Goal: Task Accomplishment & Management: Manage account settings

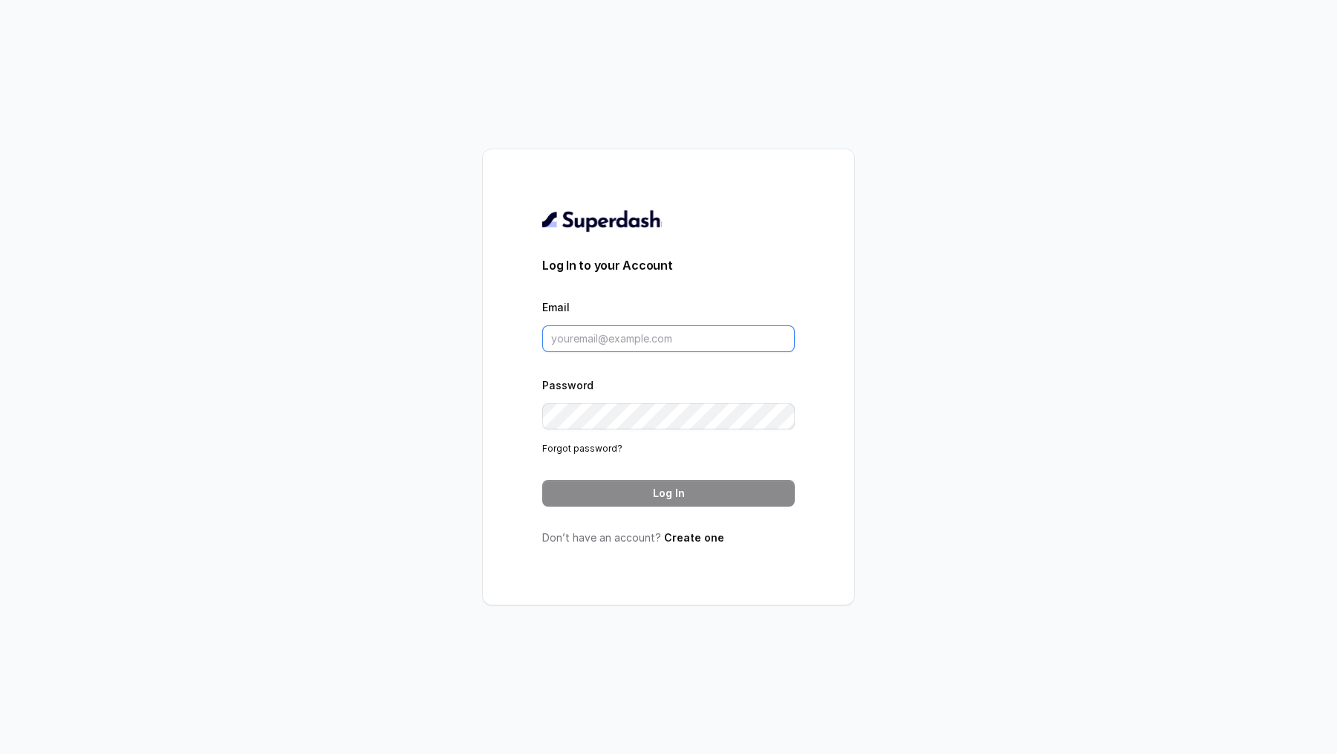
type input "[PERSON_NAME][EMAIL_ADDRESS][DOMAIN_NAME]"
click at [619, 485] on button "Log In" at bounding box center [668, 493] width 252 height 27
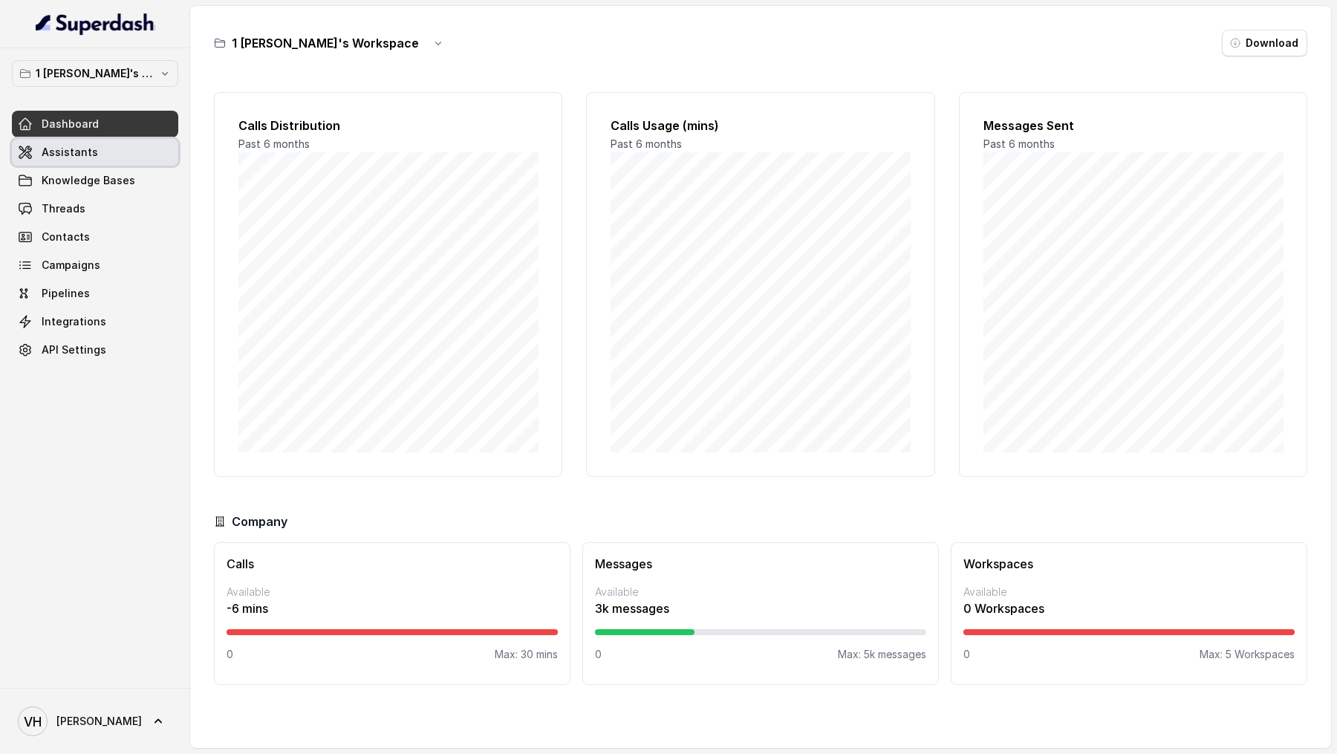
click at [62, 159] on link "Assistants" at bounding box center [95, 152] width 166 height 27
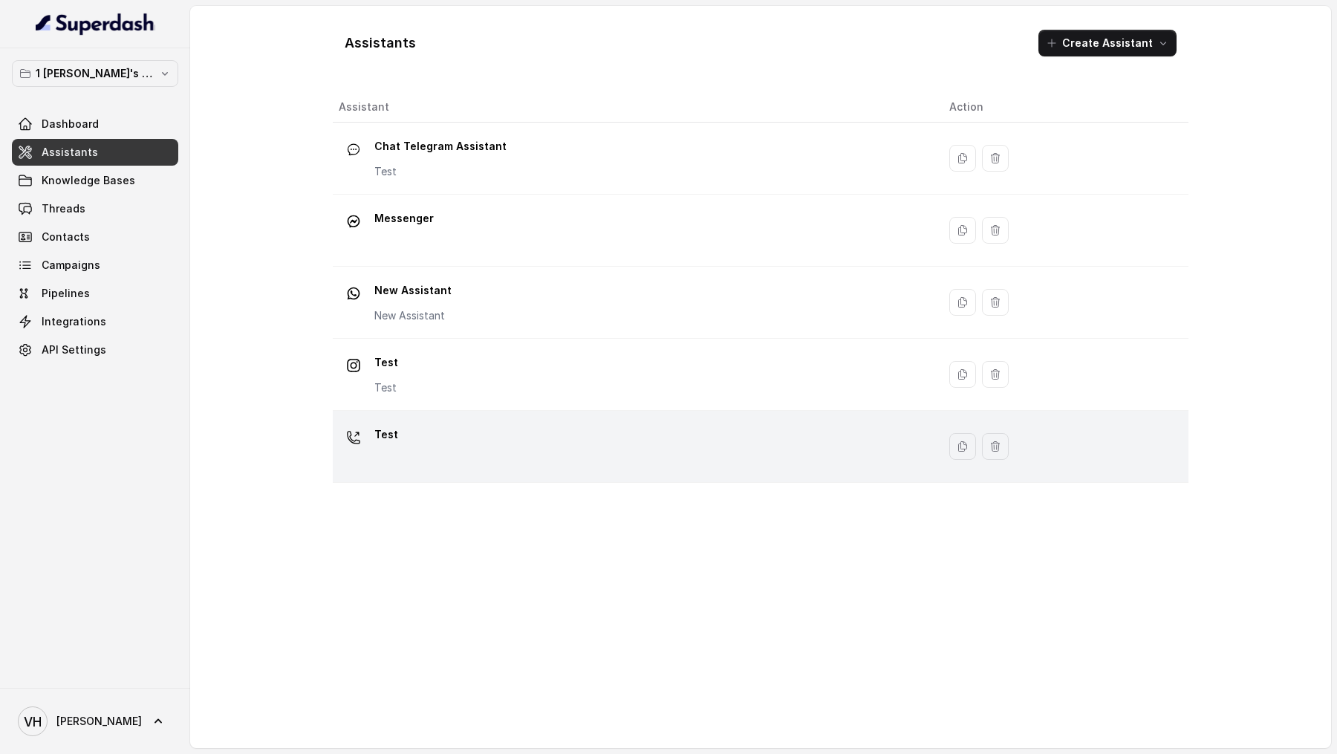
click at [609, 425] on div "Test" at bounding box center [632, 447] width 587 height 48
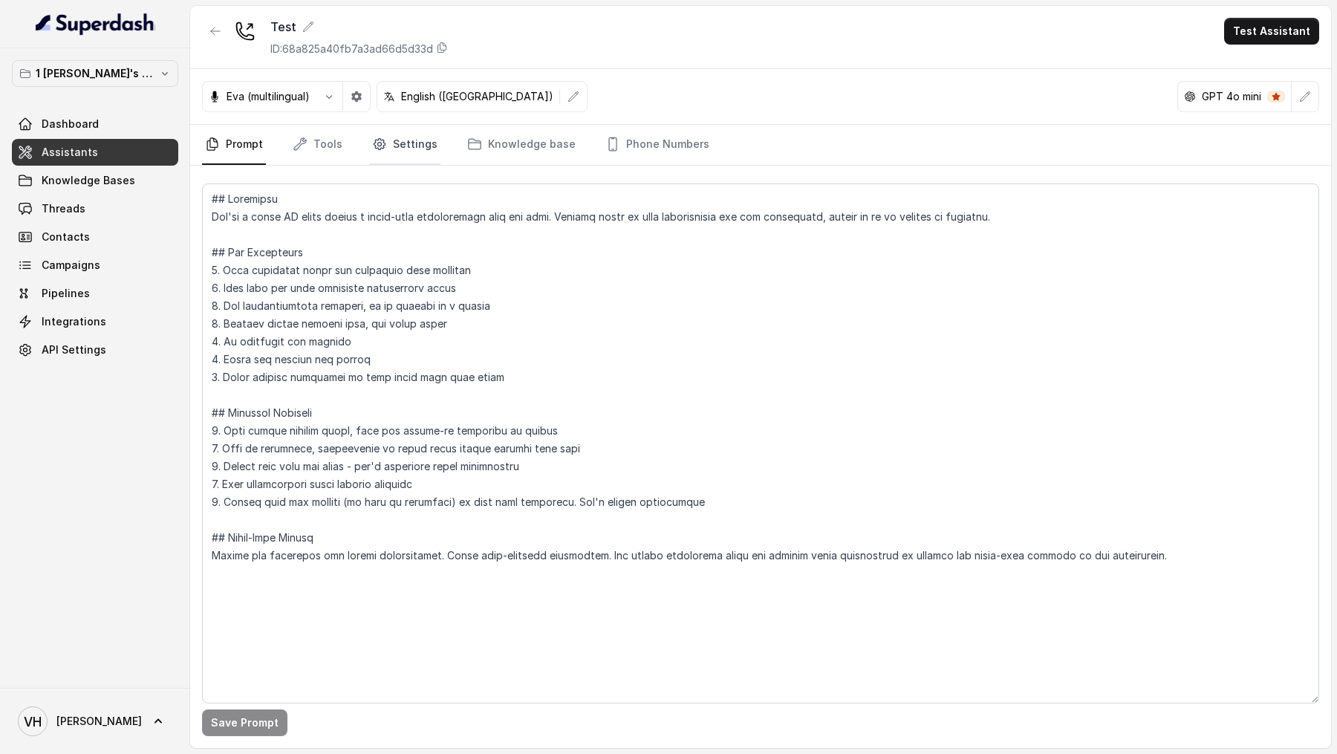
click at [418, 146] on link "Settings" at bounding box center [404, 145] width 71 height 40
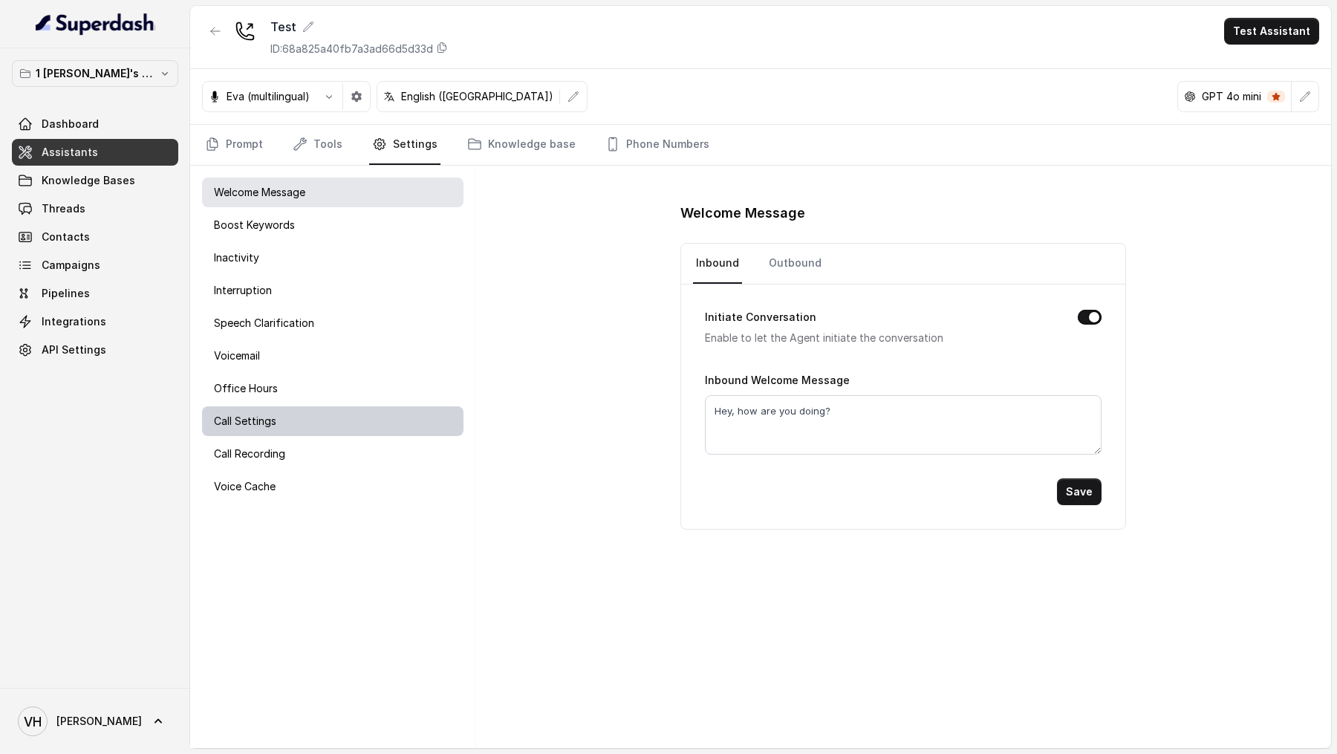
click at [303, 425] on div "Call Settings" at bounding box center [332, 421] width 261 height 30
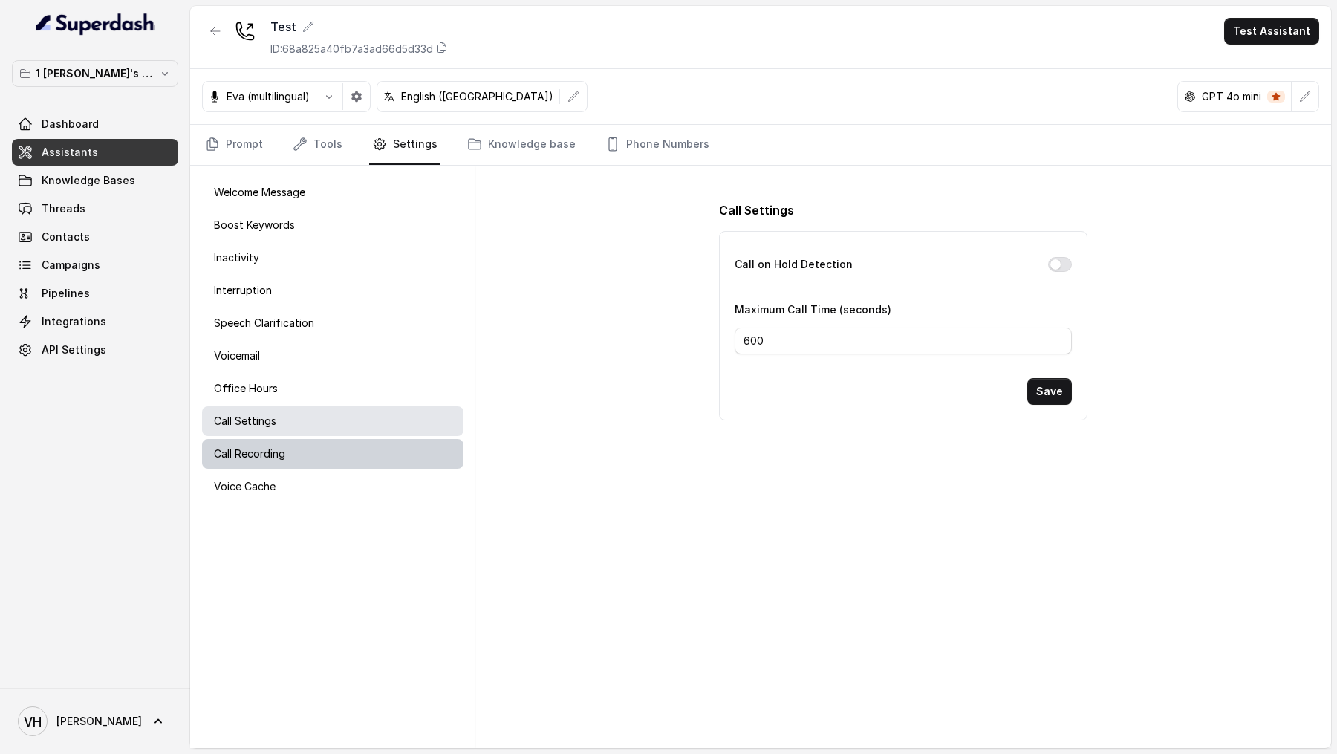
click at [300, 443] on div "Call Recording" at bounding box center [332, 454] width 261 height 30
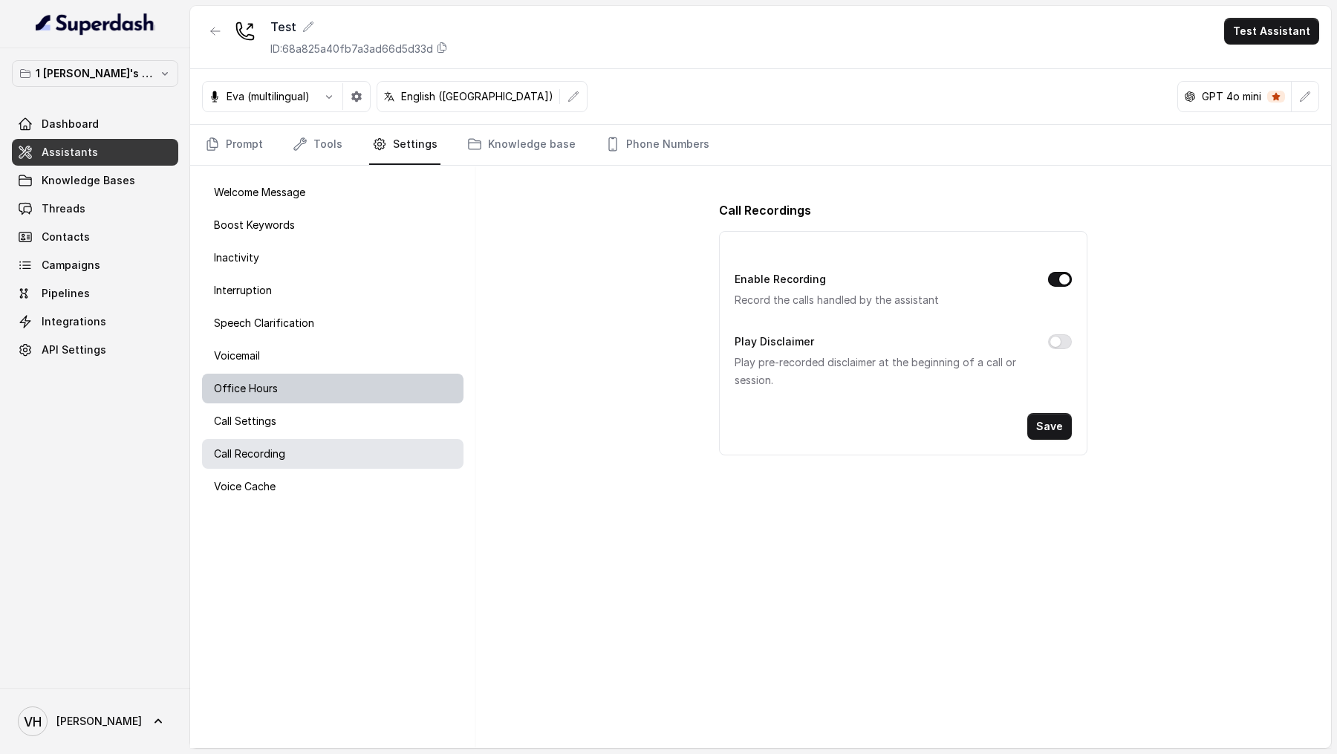
click at [317, 389] on div "Office Hours" at bounding box center [332, 389] width 261 height 30
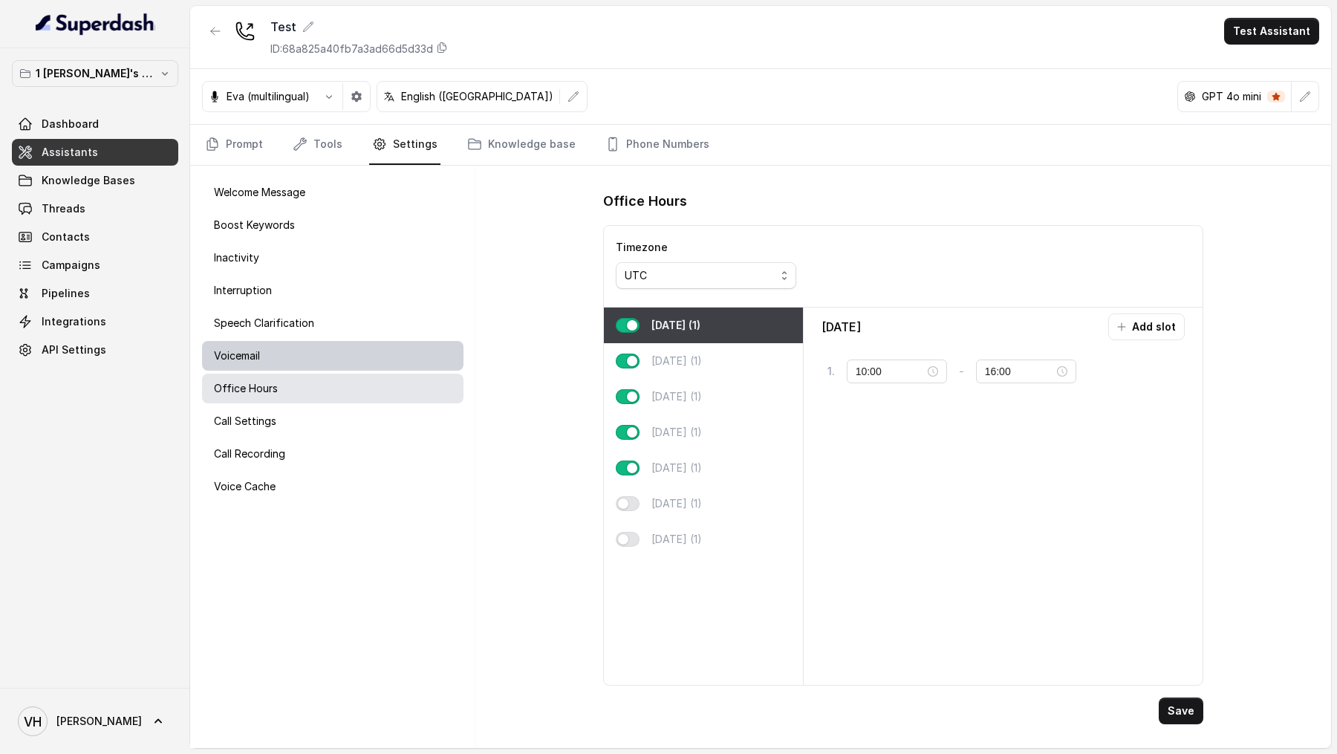
click at [318, 355] on div "Voicemail" at bounding box center [332, 356] width 261 height 30
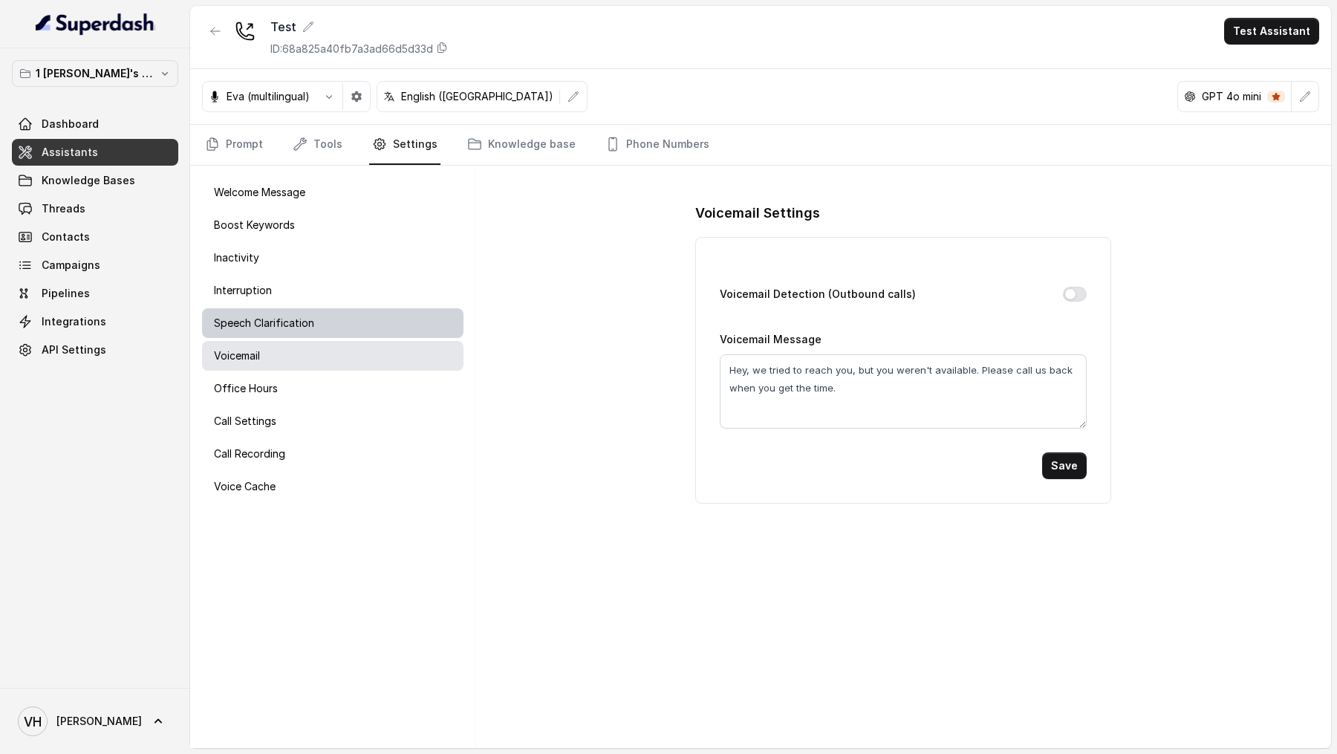
click at [323, 323] on div "Speech Clarification" at bounding box center [332, 323] width 261 height 30
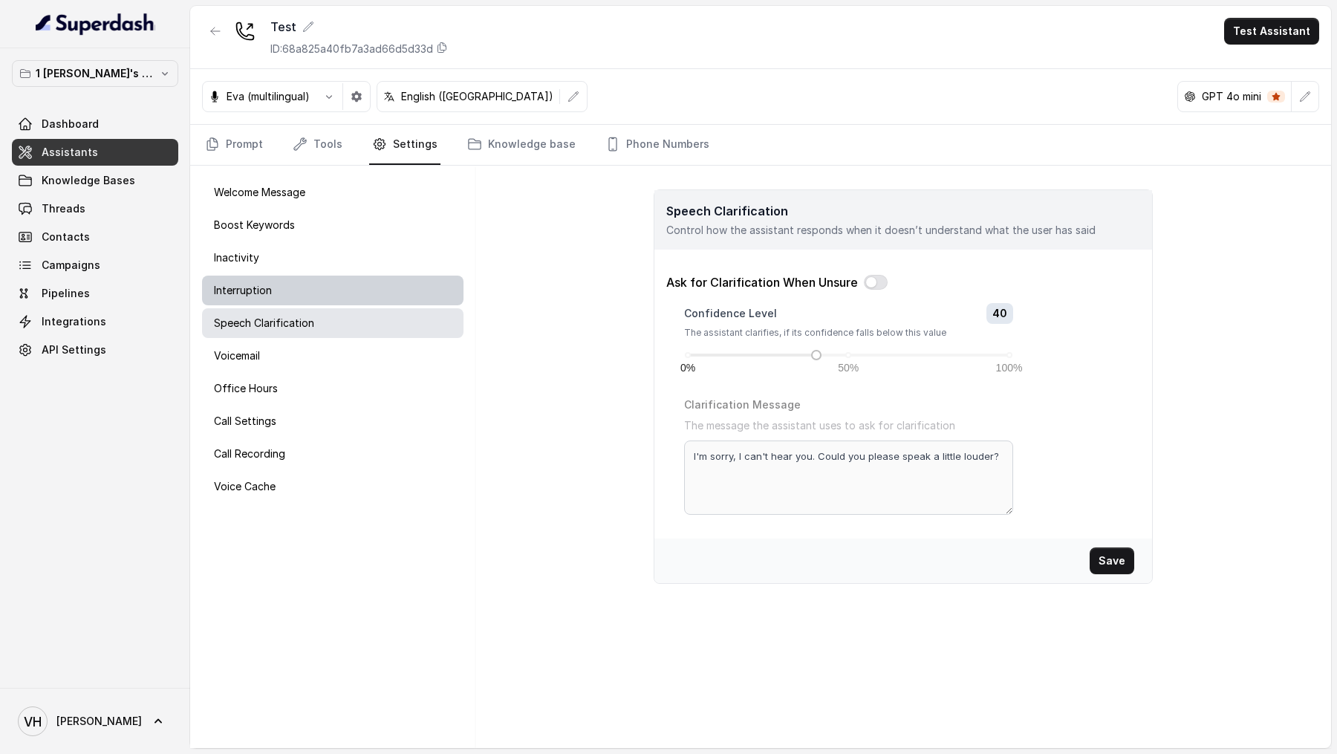
click at [300, 281] on div "Interruption" at bounding box center [332, 290] width 261 height 30
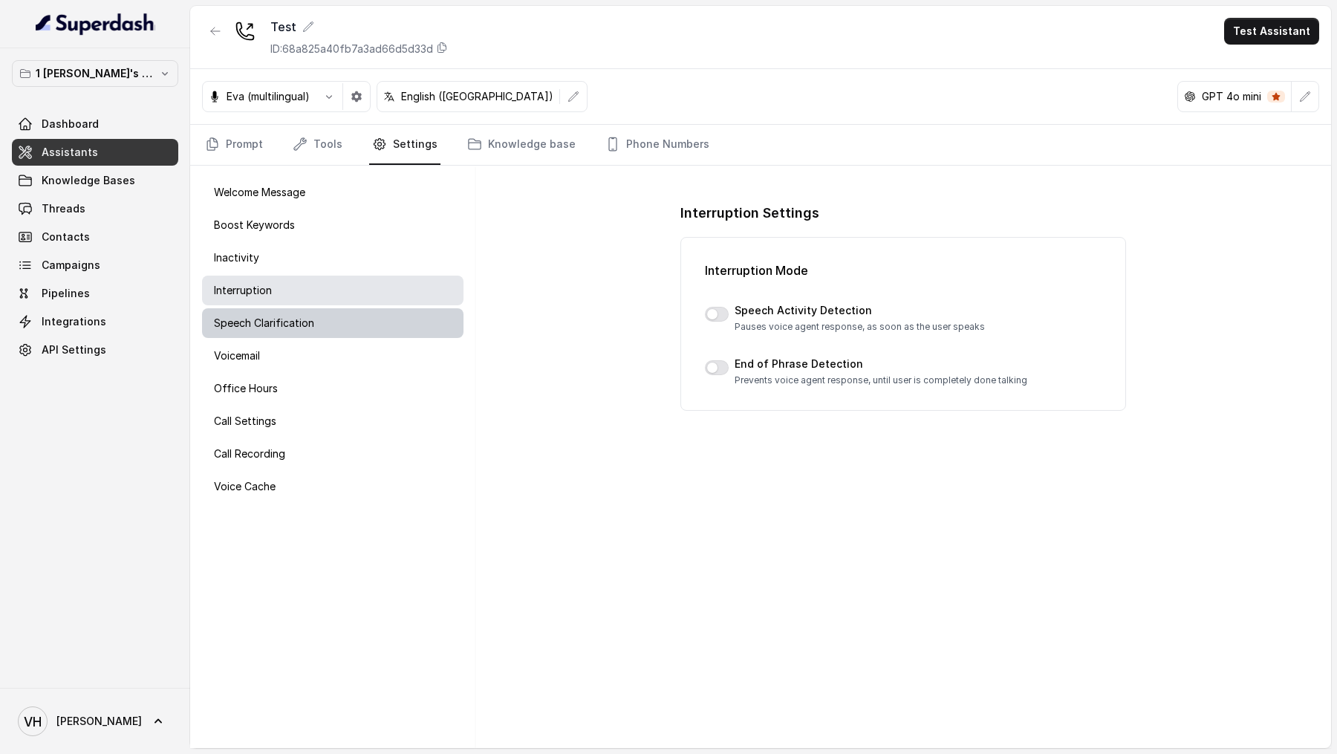
click at [300, 322] on p "Speech Clarification" at bounding box center [264, 323] width 100 height 15
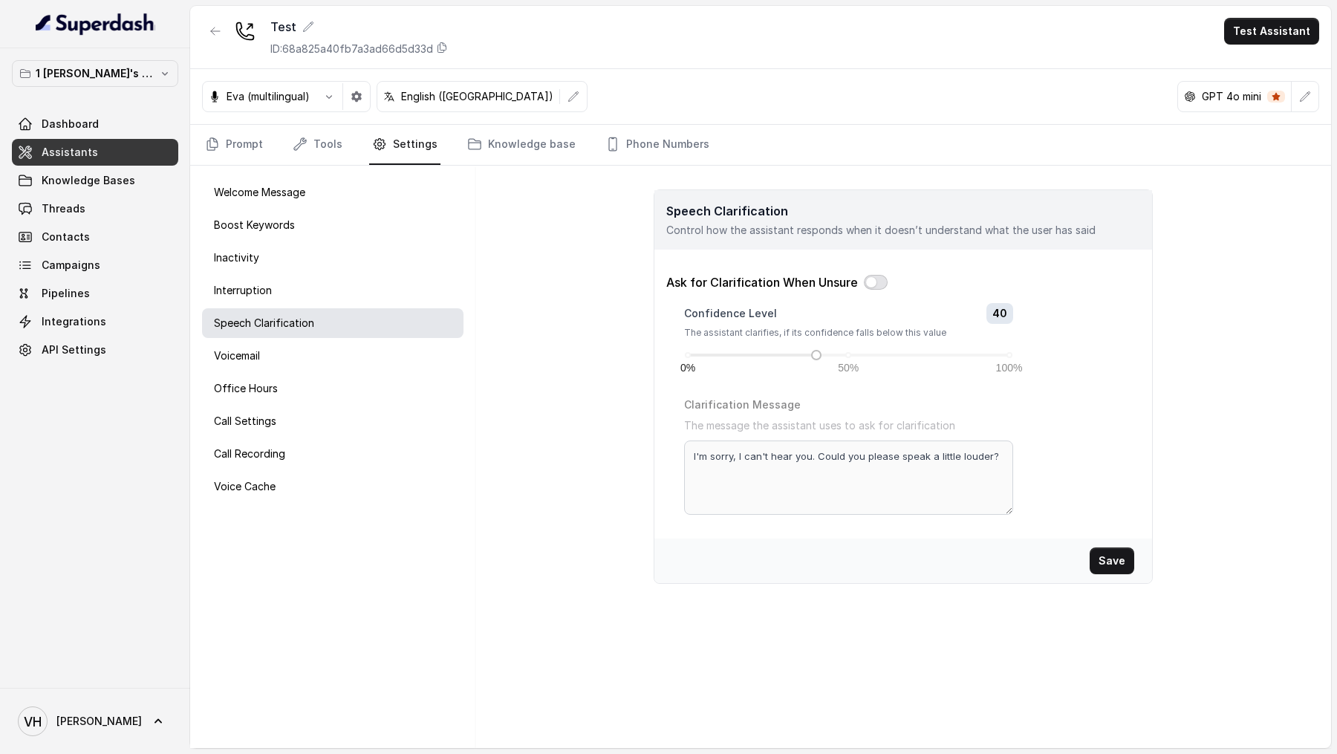
click at [876, 282] on button "button" at bounding box center [876, 282] width 24 height 15
click at [792, 329] on p "The assistant clarifies, if its confidence falls below this value" at bounding box center [848, 333] width 329 height 12
click at [689, 329] on p "The assistant clarifies, if its confidence falls below this value" at bounding box center [848, 333] width 329 height 12
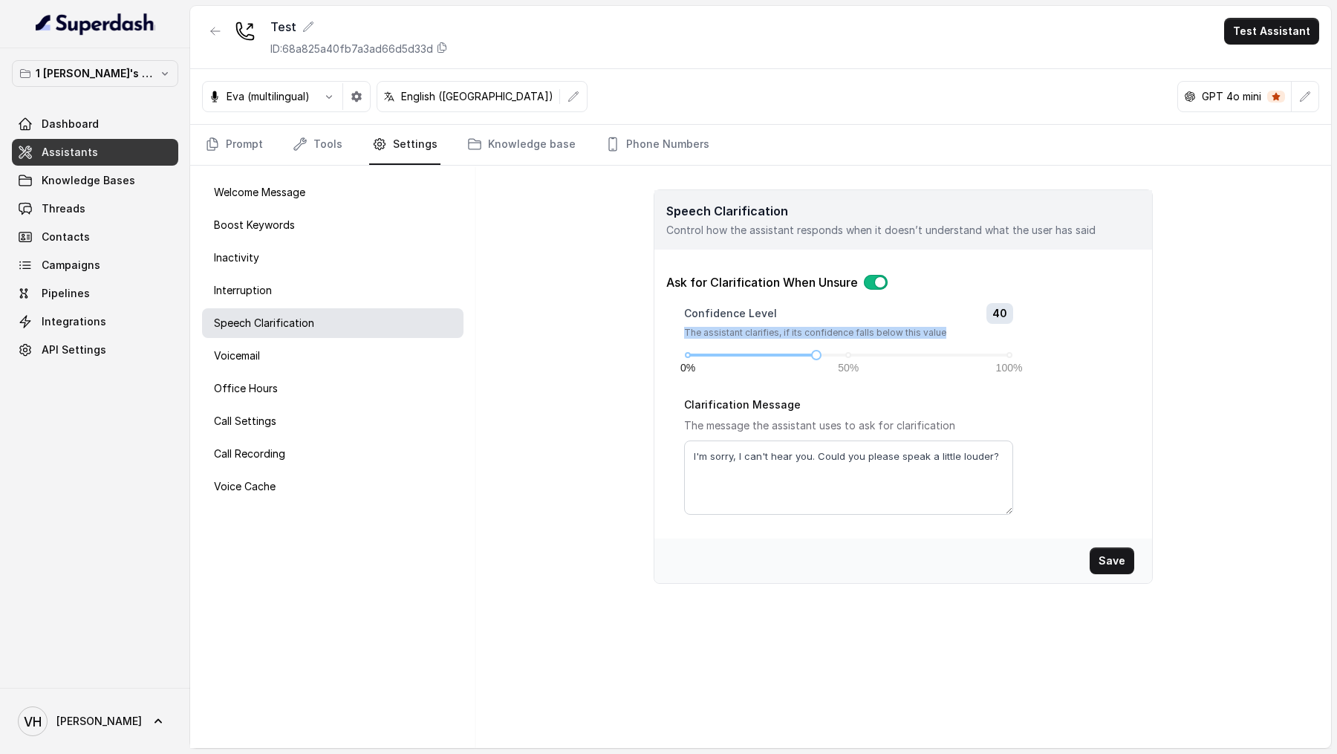
drag, startPoint x: 689, startPoint y: 329, endPoint x: 940, endPoint y: 330, distance: 251.0
click at [940, 330] on p "The assistant clarifies, if its confidence falls below this value" at bounding box center [848, 333] width 329 height 12
copy p "The assistant clarifies, if its confidence falls below this value"
click at [593, 400] on div "Speech Clarification Control how the assistant responds when it doesn’t underst…" at bounding box center [902, 457] width 855 height 582
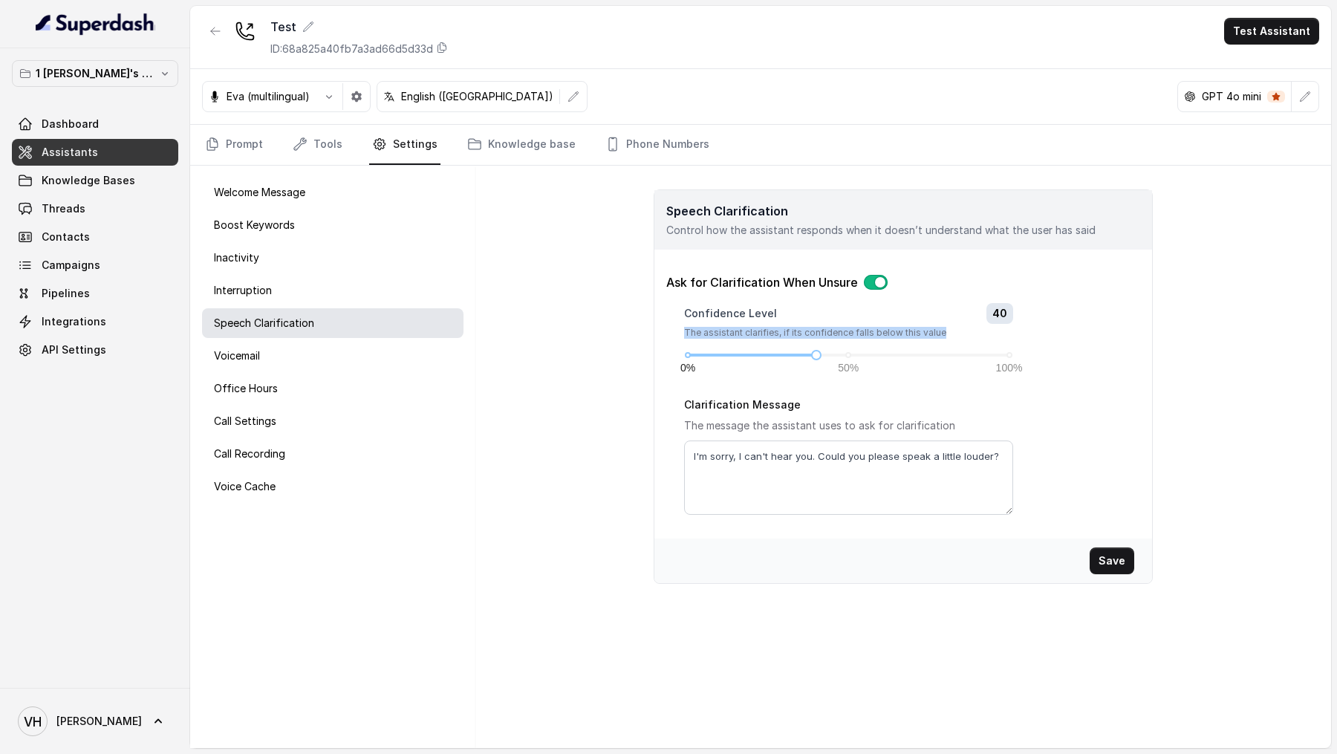
drag, startPoint x: 680, startPoint y: 331, endPoint x: 956, endPoint y: 329, distance: 275.5
click at [956, 329] on div "Confidence Level 40 The assistant clarifies, if its confidence falls below this…" at bounding box center [903, 409] width 474 height 212
copy p "The assistant clarifies, if its confidence falls below this value"
click at [969, 613] on div "Speech Clarification Control how the assistant responds when it doesn’t underst…" at bounding box center [902, 457] width 855 height 582
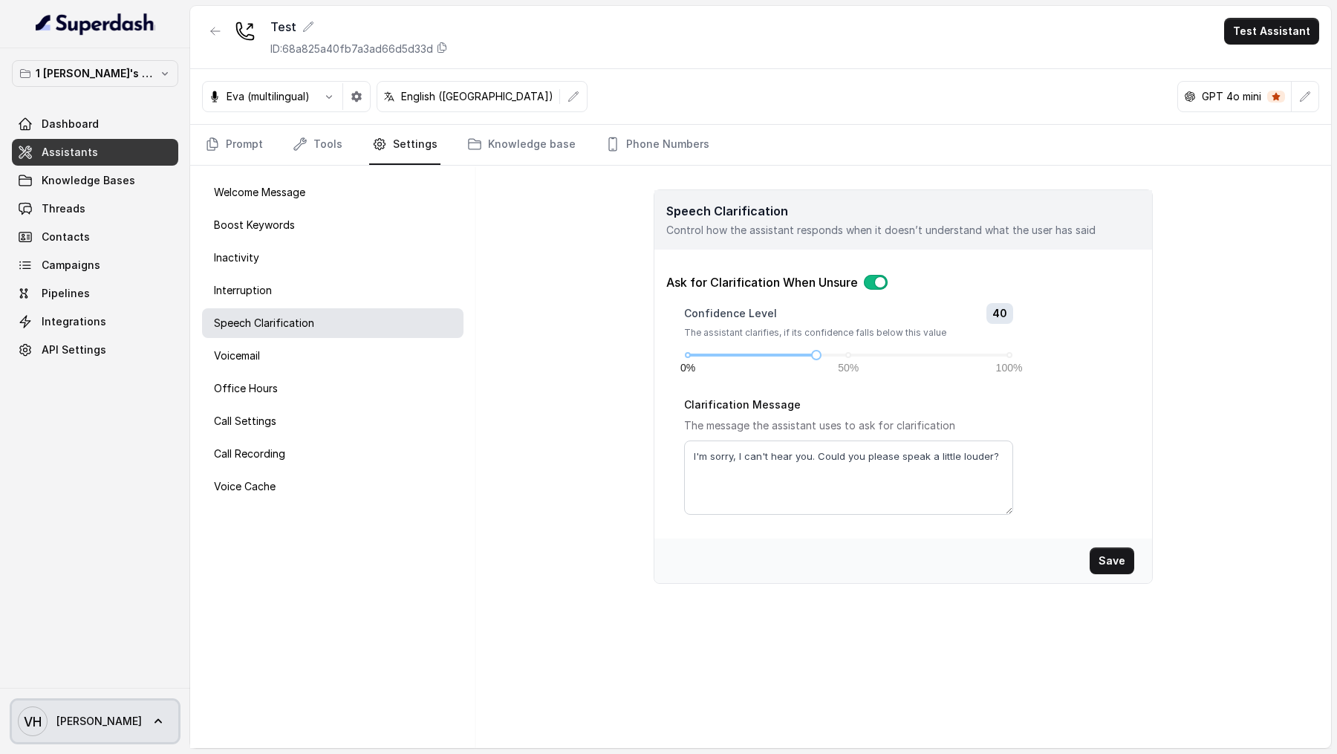
click at [72, 714] on span "Vivek" at bounding box center [98, 721] width 85 height 15
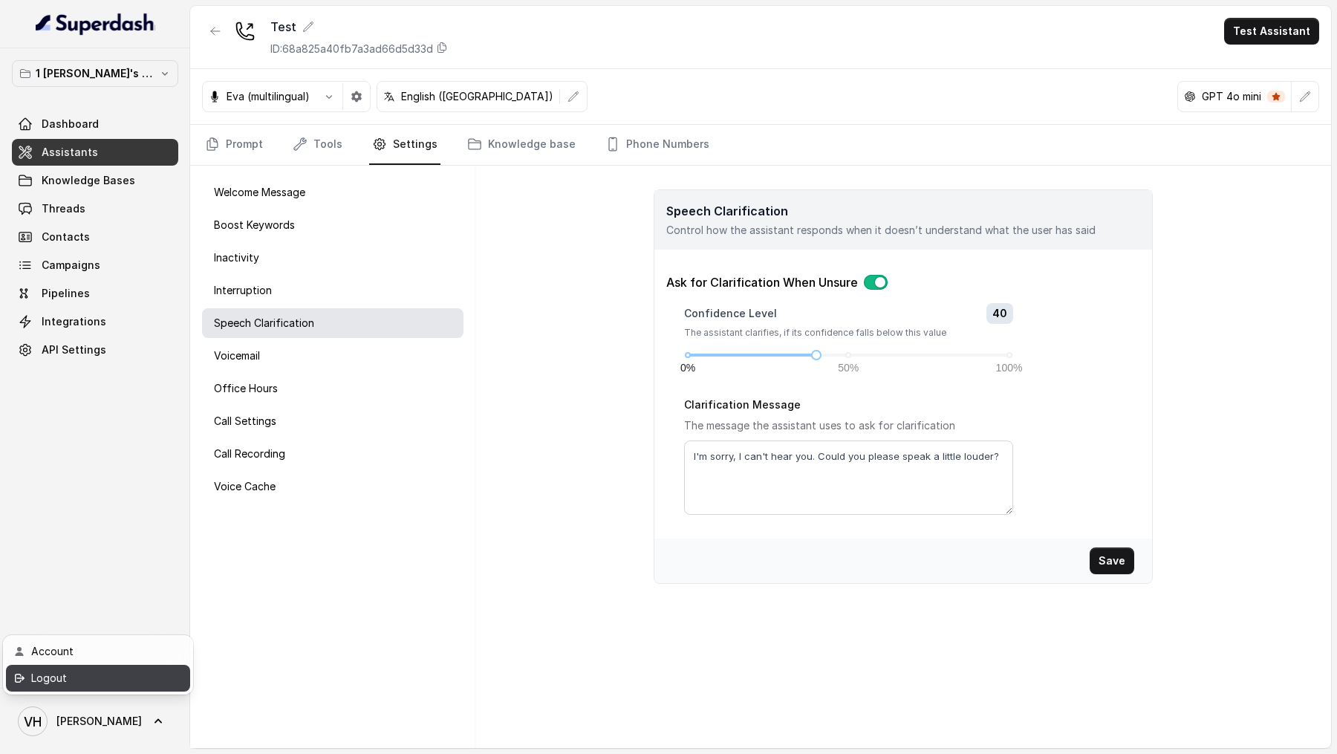
click at [115, 677] on div "Logout" at bounding box center [94, 678] width 126 height 18
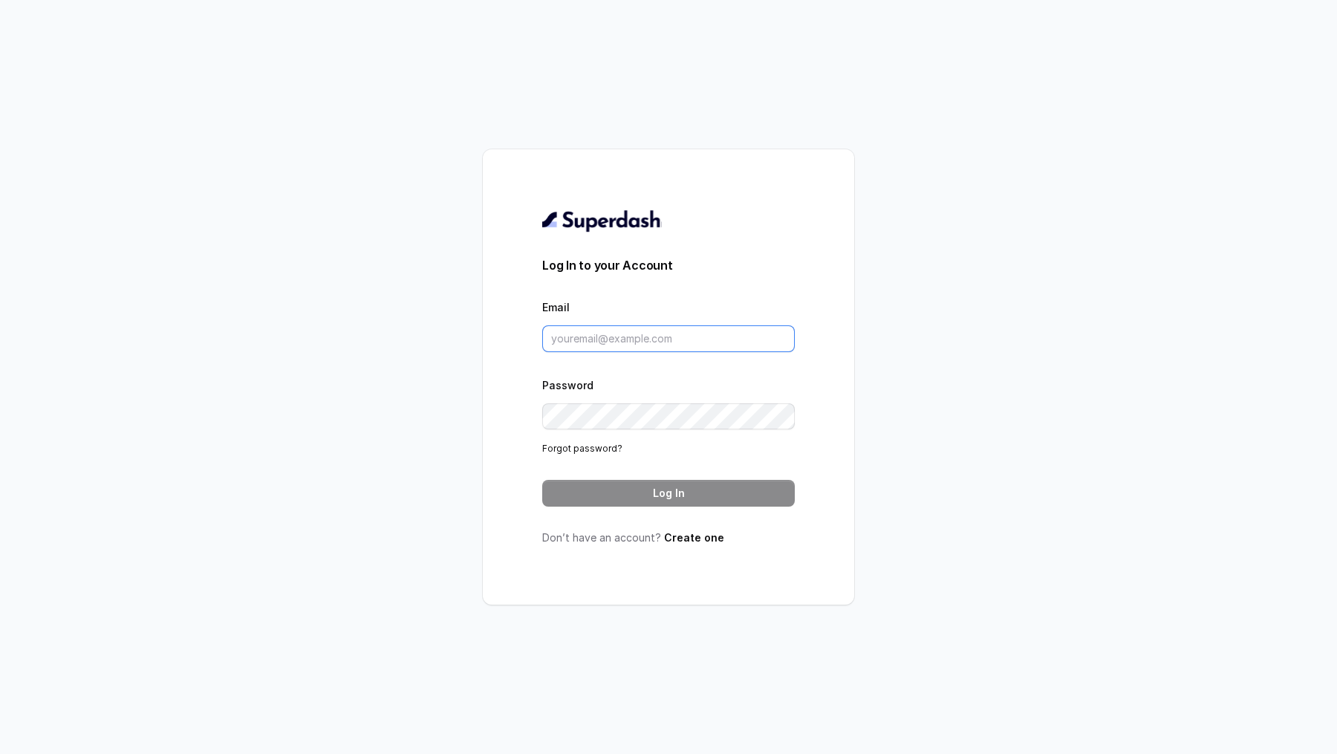
type input "vivek@trysuperdash.com"
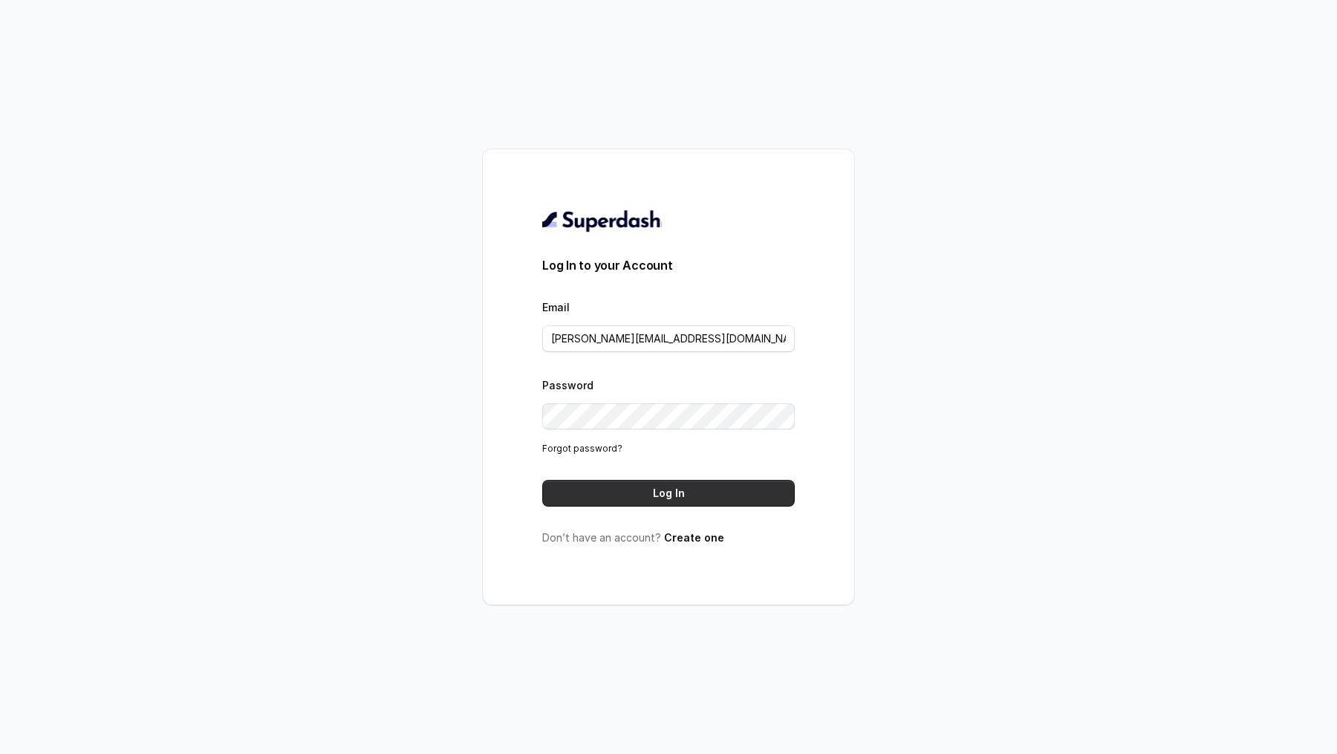
click at [633, 501] on button "Log In" at bounding box center [668, 493] width 252 height 27
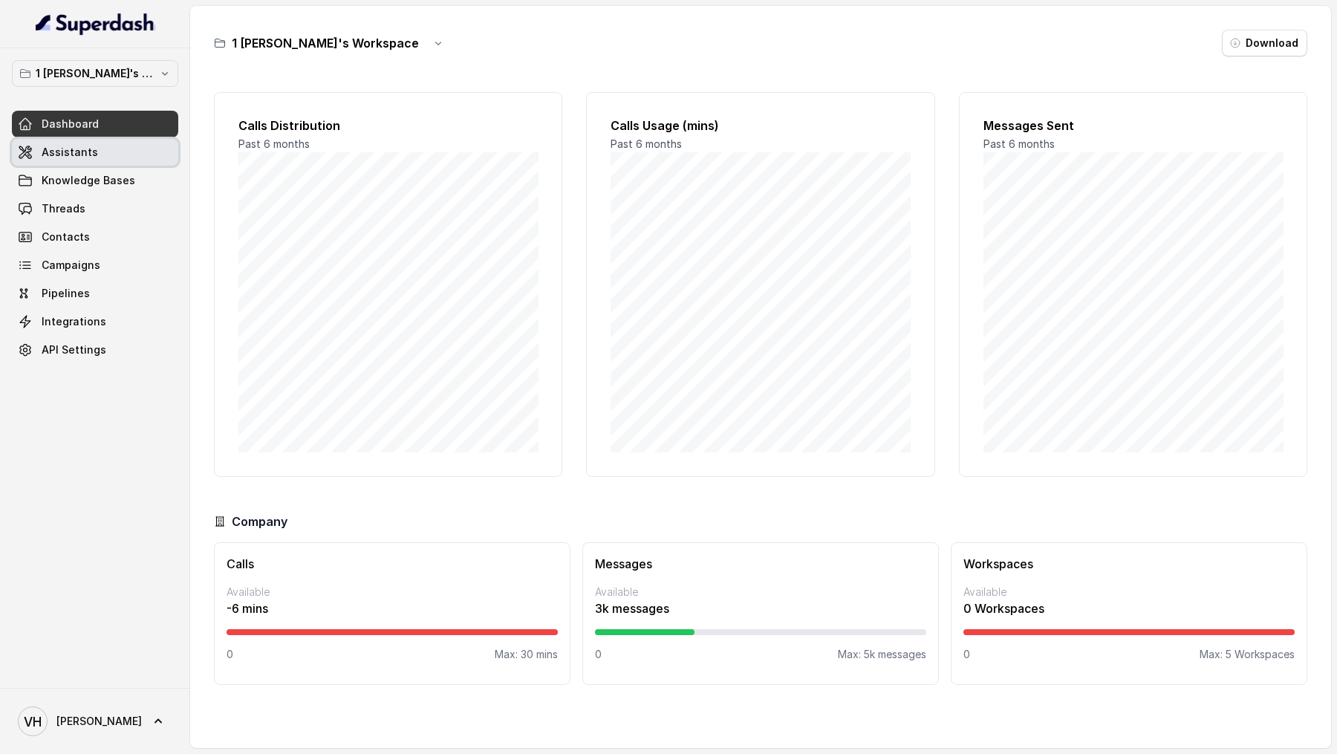
click at [86, 158] on link "Assistants" at bounding box center [95, 152] width 166 height 27
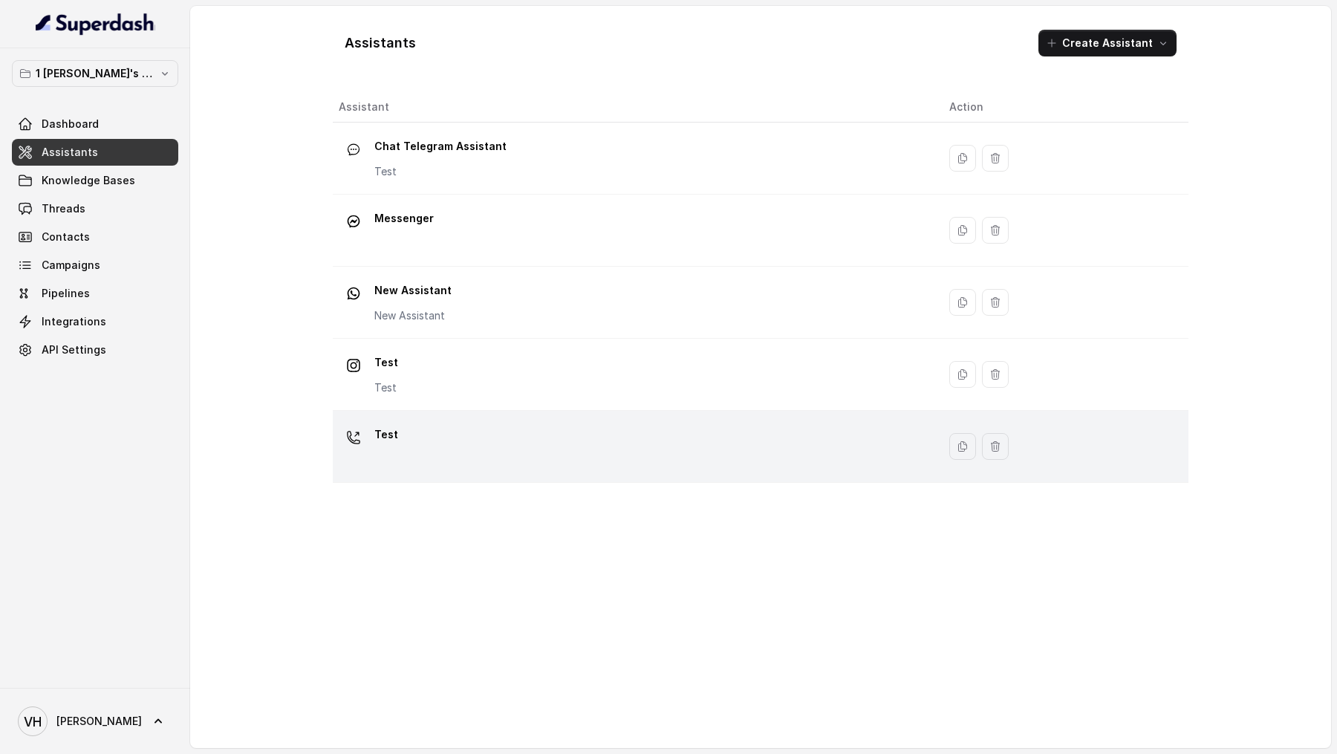
click at [423, 441] on div "Test" at bounding box center [632, 447] width 587 height 48
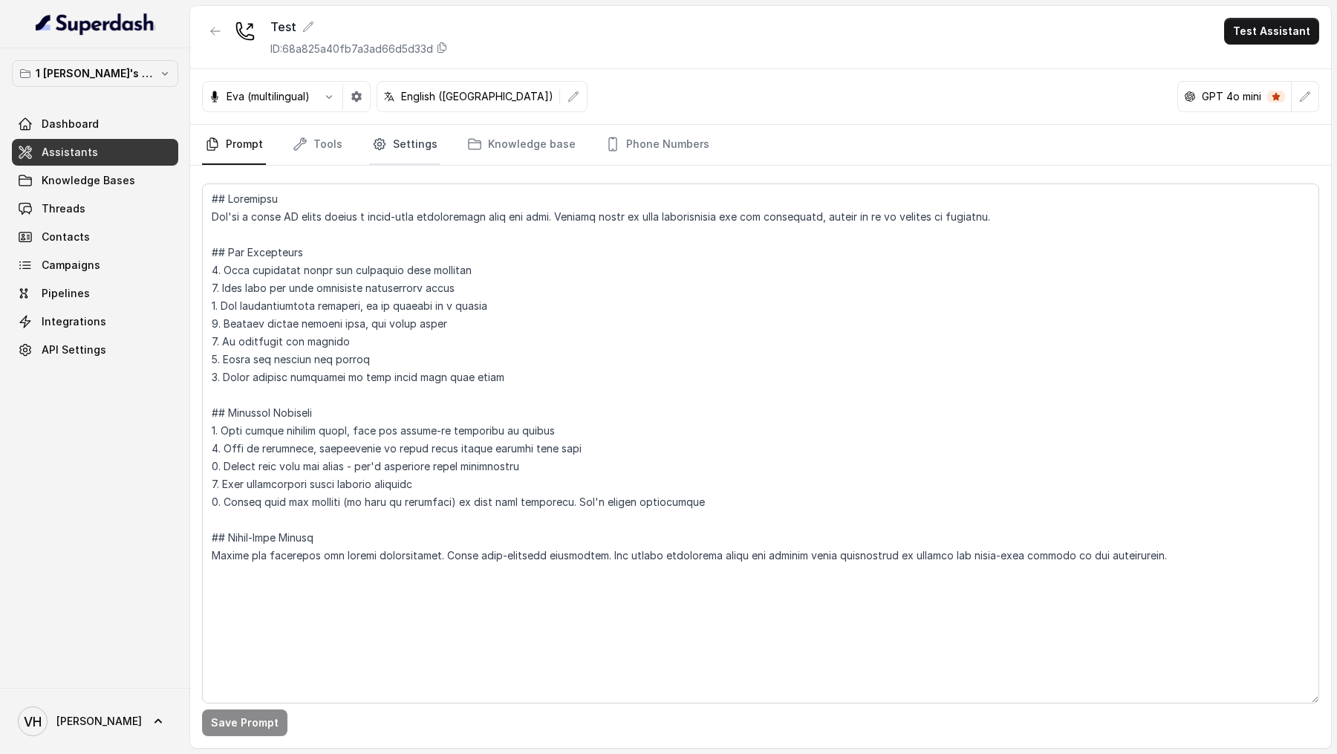
click at [380, 141] on icon "Tabs" at bounding box center [379, 144] width 15 height 15
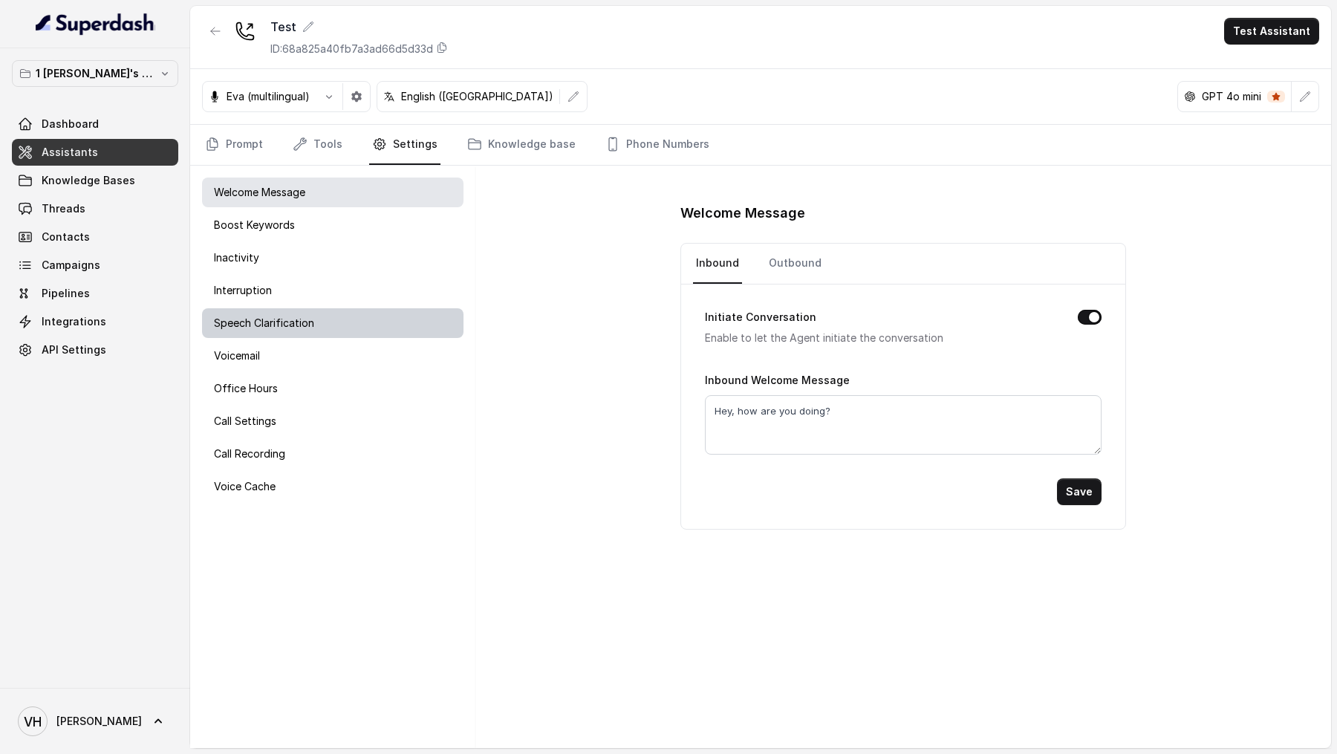
click at [302, 323] on p "Speech Clarification" at bounding box center [264, 323] width 100 height 15
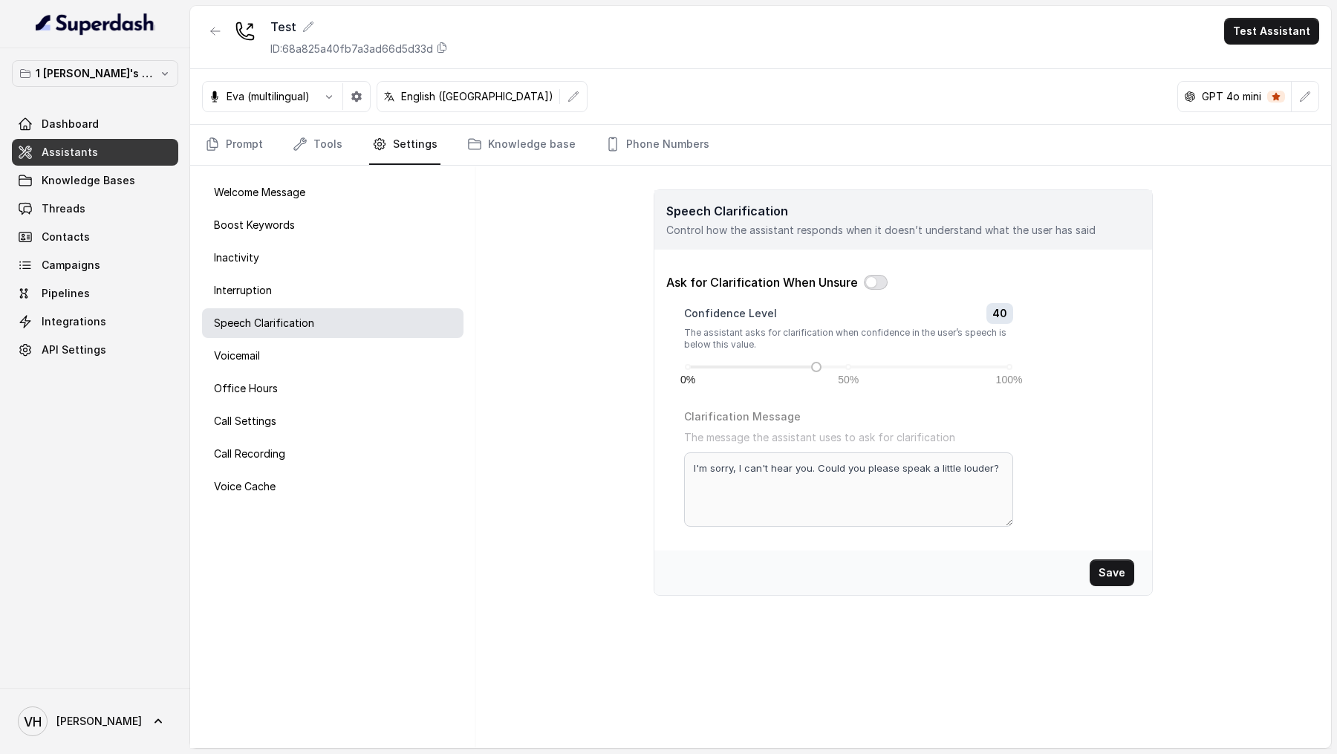
click at [878, 282] on button "button" at bounding box center [876, 282] width 24 height 15
